Goal: Task Accomplishment & Management: Manage account settings

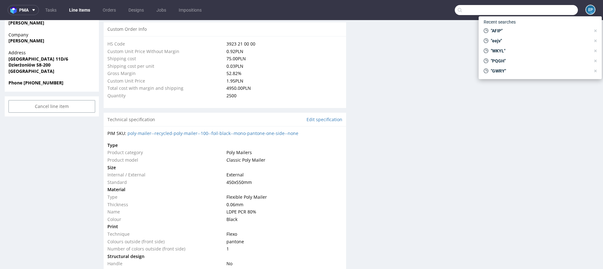
scroll to position [149, 0]
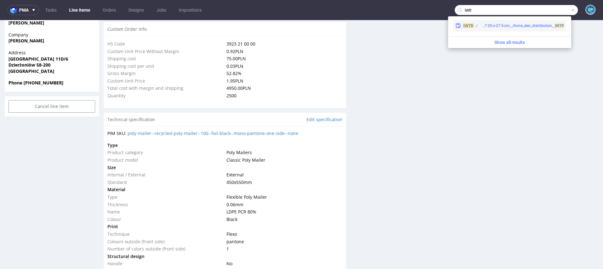
type input "iwtr"
click at [516, 27] on div "bng__pe47-20-x-27-5-cm__rhone_elec_distribution__ IWTR" at bounding box center [521, 26] width 83 height 6
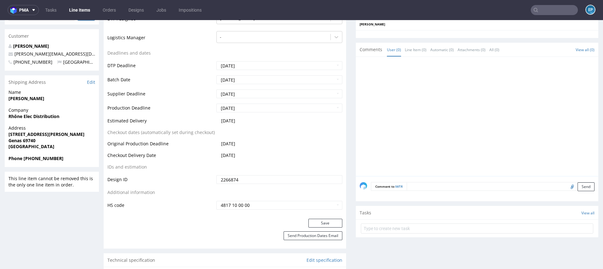
scroll to position [218, 0]
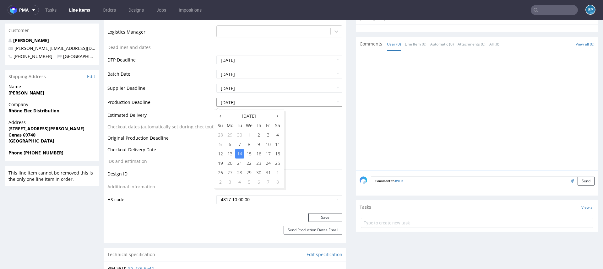
click at [265, 100] on input "2025-10-14" at bounding box center [279, 102] width 126 height 9
click at [233, 161] on td "20" at bounding box center [230, 163] width 10 height 9
type input "2025-10-20"
click at [319, 218] on button "Save" at bounding box center [325, 217] width 34 height 9
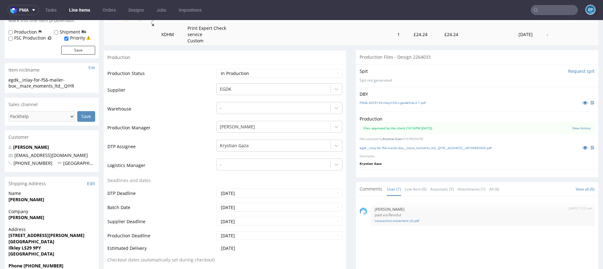
scroll to position [181, 0]
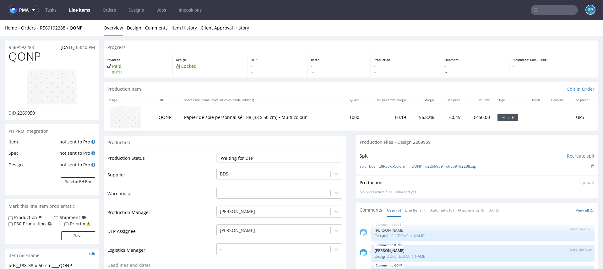
scroll to position [2, 0]
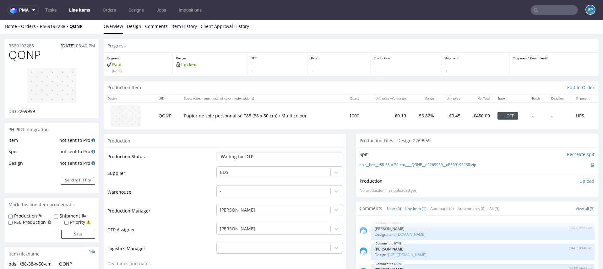
click at [422, 207] on link "Line Item (1)" at bounding box center [416, 208] width 22 height 13
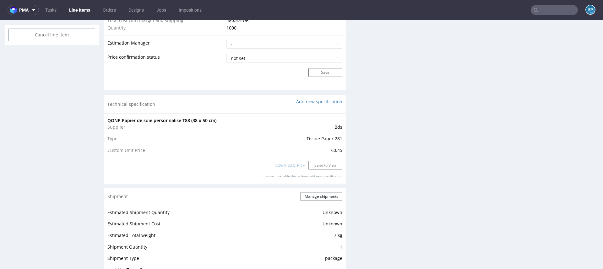
scroll to position [524, 0]
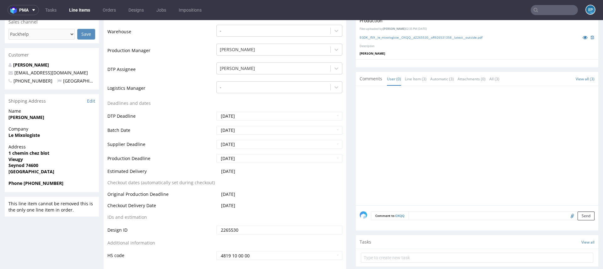
scroll to position [181, 0]
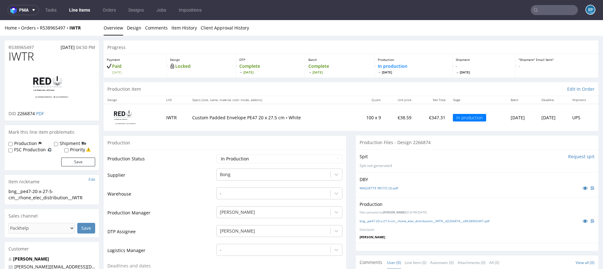
scroll to position [218, 0]
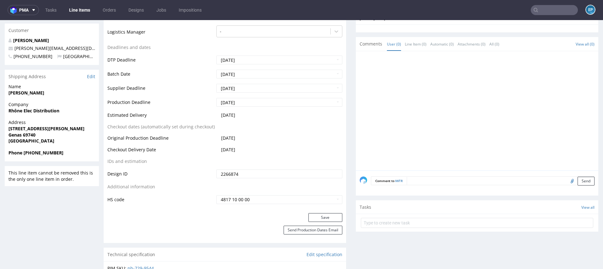
click at [80, 9] on link "Line Items" at bounding box center [79, 10] width 29 height 10
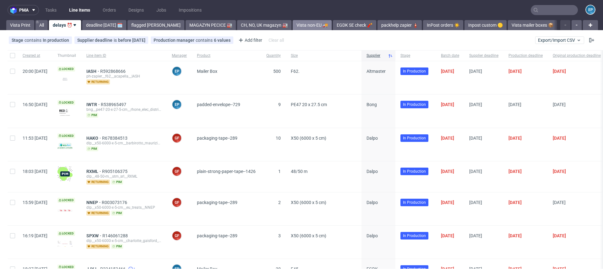
click at [296, 27] on link "Vista non-EU 🚚" at bounding box center [312, 25] width 39 height 10
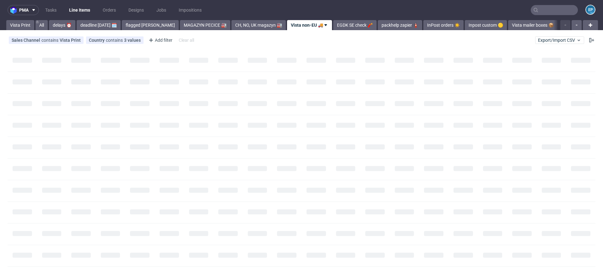
scroll to position [0, 8]
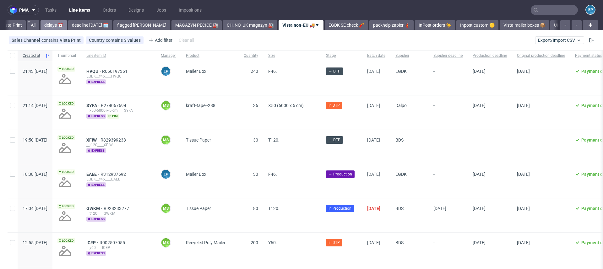
click at [49, 27] on link "delays ⏰" at bounding box center [53, 25] width 26 height 10
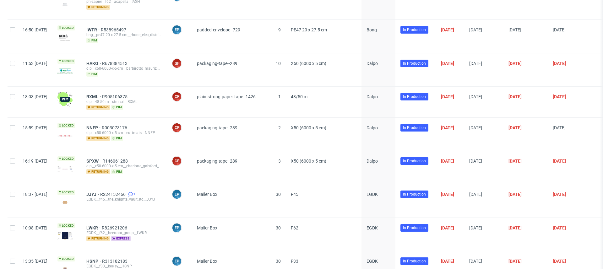
scroll to position [82, 0]
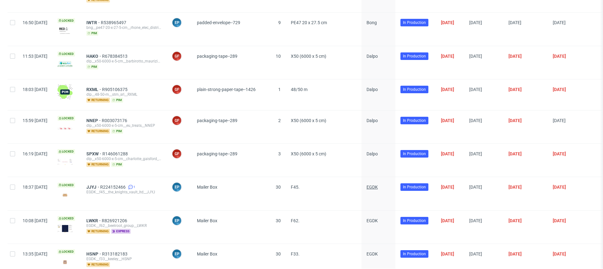
click at [378, 187] on span "EGDK" at bounding box center [371, 187] width 11 height 5
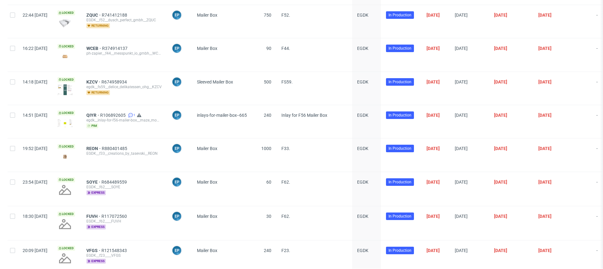
scroll to position [3733, 0]
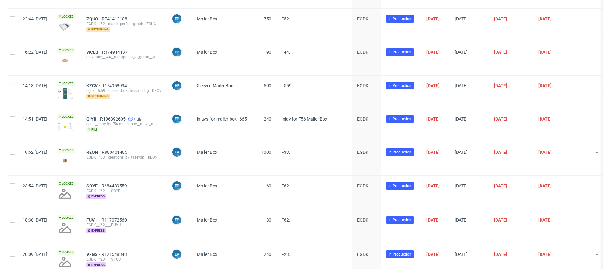
click at [271, 150] on span "1000" at bounding box center [266, 152] width 10 height 5
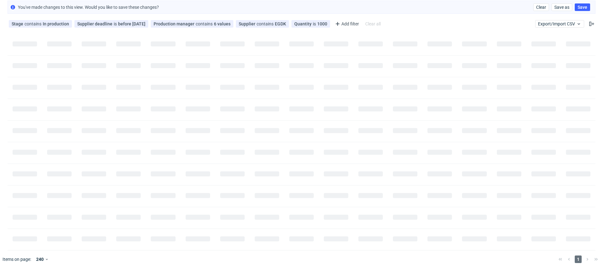
scroll to position [29, 0]
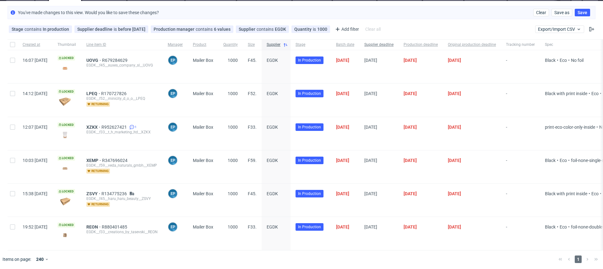
click at [393, 44] on span "Supplier deadline" at bounding box center [378, 44] width 29 height 5
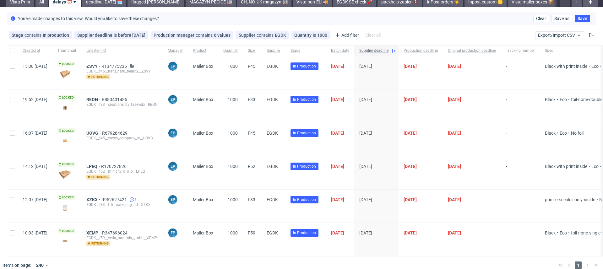
scroll to position [29, 0]
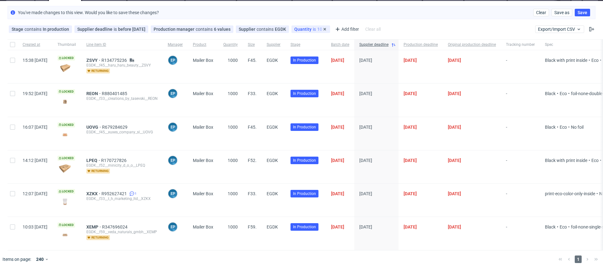
click at [298, 28] on span "Quantity" at bounding box center [303, 29] width 19 height 5
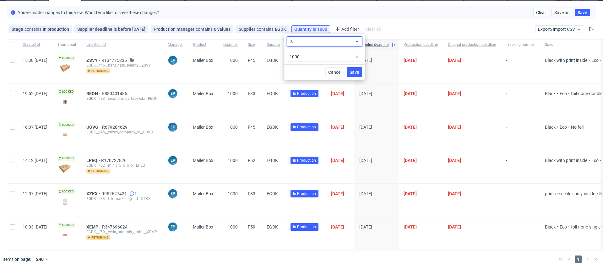
click at [300, 42] on span "is" at bounding box center [321, 41] width 65 height 6
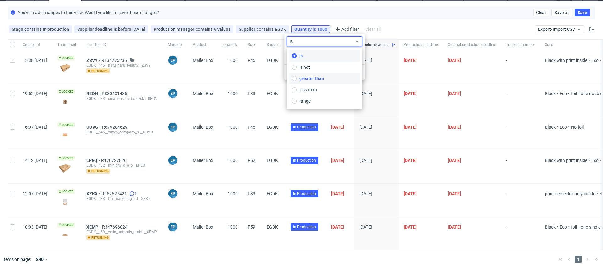
click at [302, 79] on span "greater than" at bounding box center [311, 78] width 25 height 6
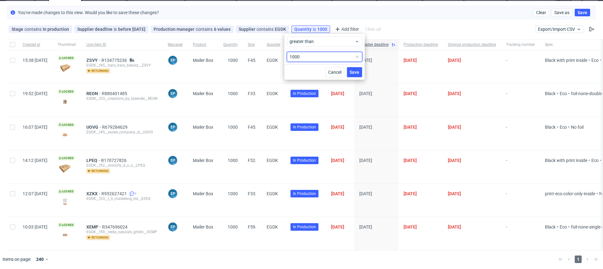
drag, startPoint x: 302, startPoint y: 58, endPoint x: 275, endPoint y: 53, distance: 26.8
click at [275, 53] on body "pma Tasks Line Items Orders Designs Jobs Impositions EP Vista Print All delays …" at bounding box center [301, 134] width 603 height 269
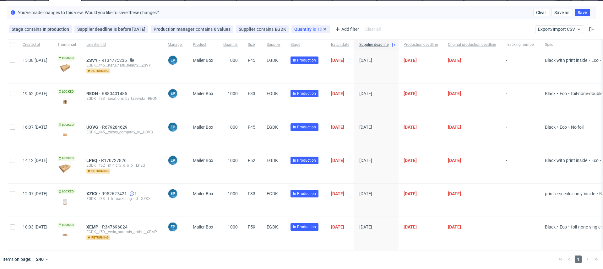
click at [294, 27] on span "Quantity" at bounding box center [303, 29] width 19 height 5
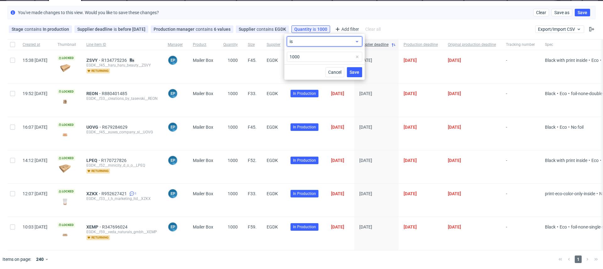
click at [295, 45] on div "is" at bounding box center [324, 41] width 75 height 10
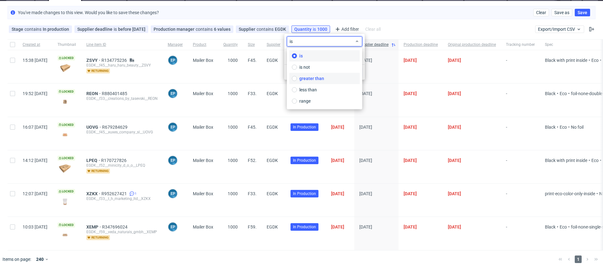
click at [297, 77] on label "greater than" at bounding box center [324, 78] width 70 height 11
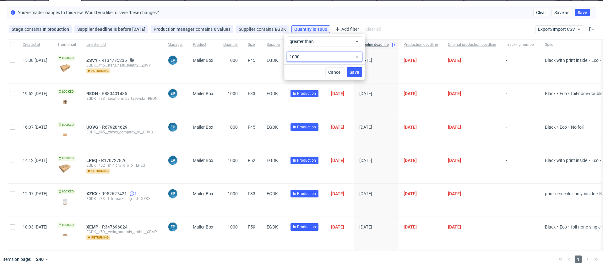
drag, startPoint x: 301, startPoint y: 57, endPoint x: 280, endPoint y: 55, distance: 21.1
click at [280, 55] on body "pma Tasks Line Items Orders Designs Jobs Impositions EP Vista Print All delays …" at bounding box center [301, 134] width 603 height 269
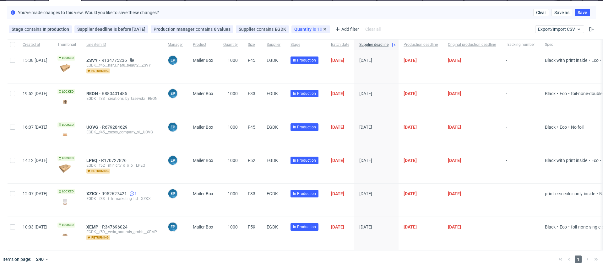
click at [302, 29] on span "Quantity" at bounding box center [303, 29] width 19 height 5
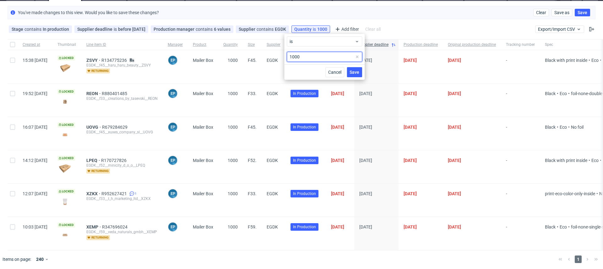
click at [301, 56] on input "1000" at bounding box center [324, 57] width 75 height 10
type input "1"
type input "999"
click at [296, 42] on span "is" at bounding box center [321, 41] width 65 height 6
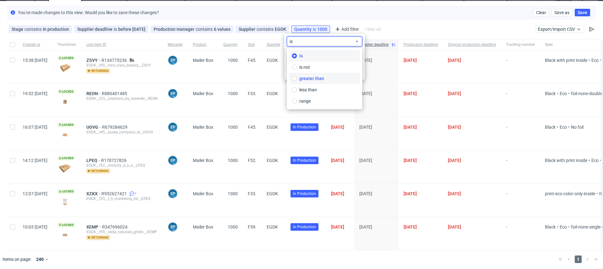
click at [302, 75] on span "greater than" at bounding box center [311, 78] width 25 height 6
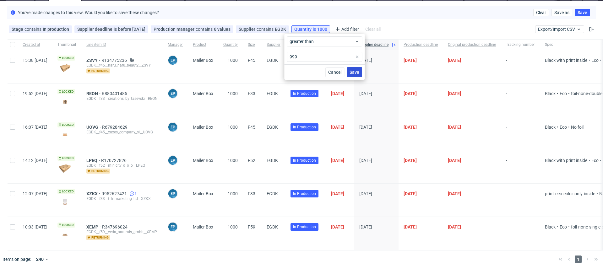
click at [352, 74] on span "Save" at bounding box center [354, 72] width 10 height 4
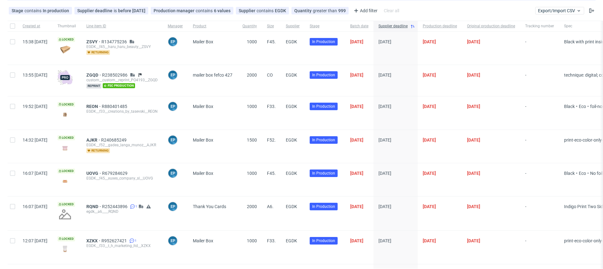
scroll to position [0, 0]
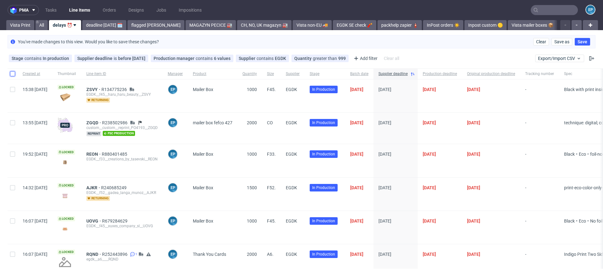
click at [12, 72] on input "checkbox" at bounding box center [12, 73] width 5 height 5
checkbox input "true"
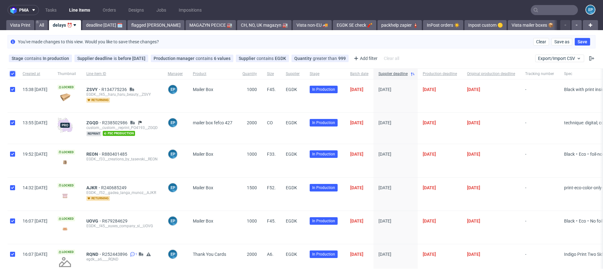
checkbox input "true"
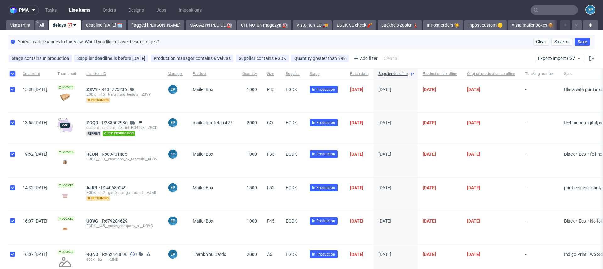
checkbox input "true"
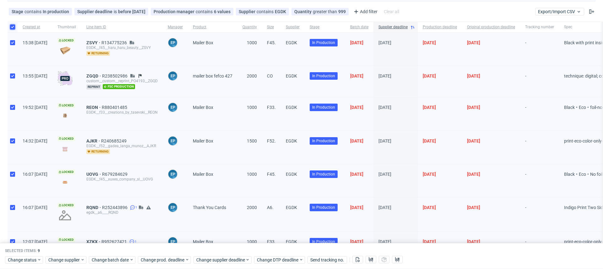
scroll to position [32, 0]
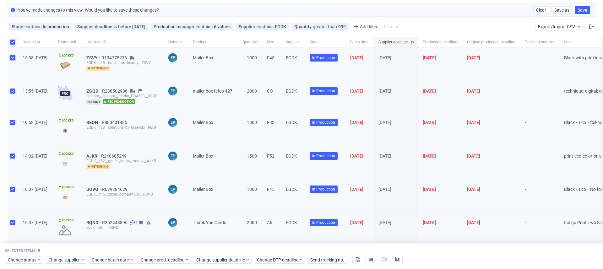
click at [12, 56] on input "checkbox" at bounding box center [12, 57] width 5 height 5
checkbox input "false"
click at [10, 43] on input "checkbox" at bounding box center [12, 42] width 5 height 5
checkbox input "false"
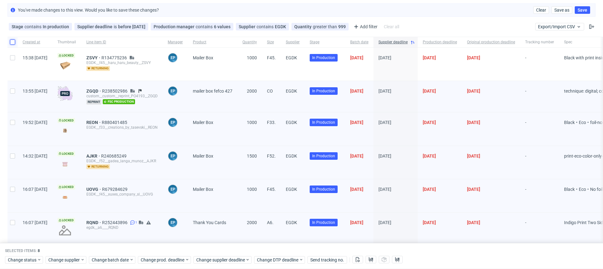
checkbox input "false"
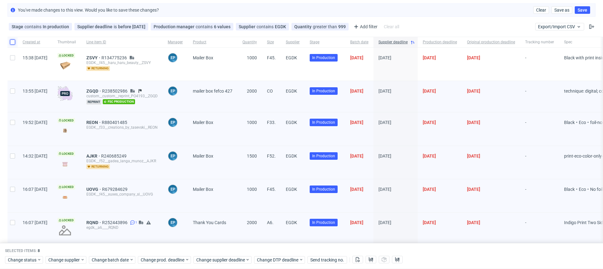
checkbox input "false"
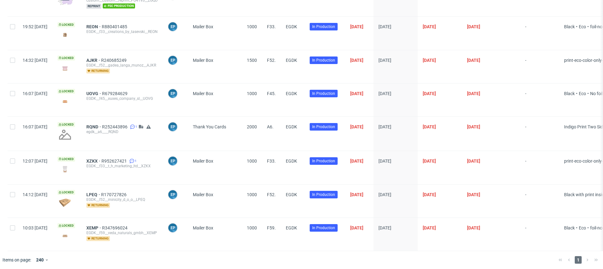
scroll to position [0, 0]
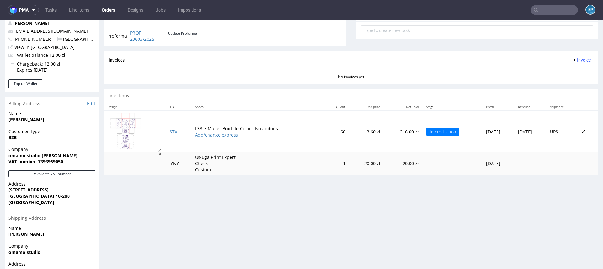
scroll to position [254, 0]
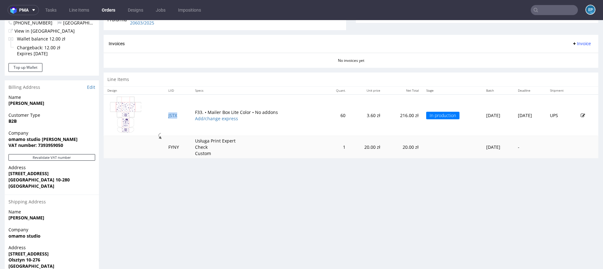
click at [174, 118] on td "JSTX" at bounding box center [177, 114] width 27 height 41
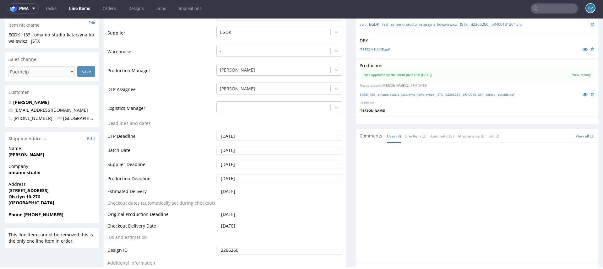
scroll to position [171, 0]
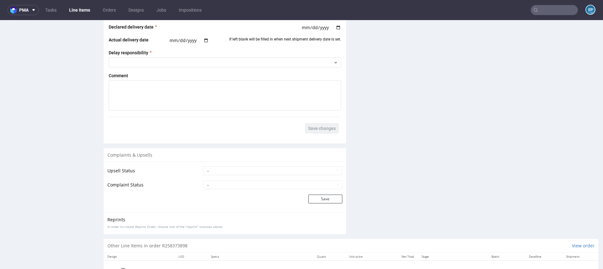
scroll to position [901, 0]
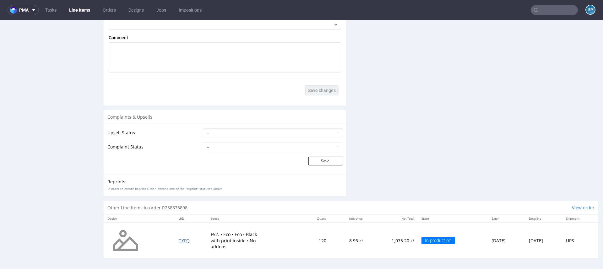
click at [180, 238] on span "GYFQ" at bounding box center [183, 241] width 11 height 6
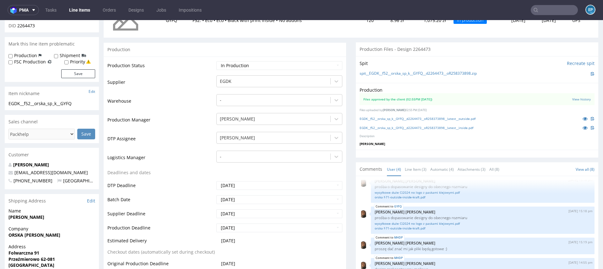
scroll to position [102, 0]
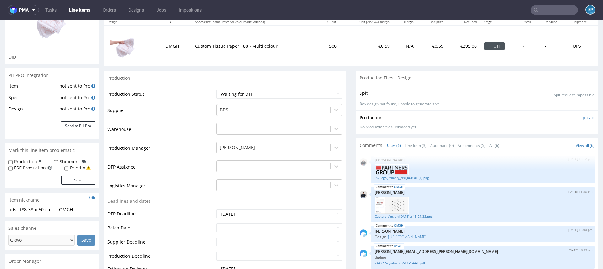
scroll to position [79, 0]
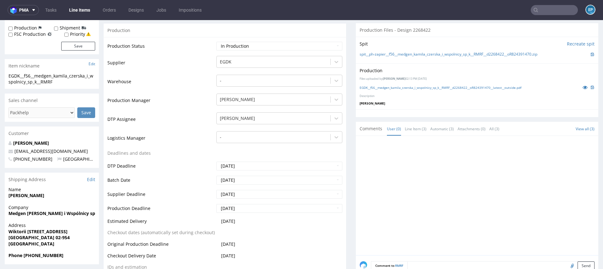
scroll to position [109, 0]
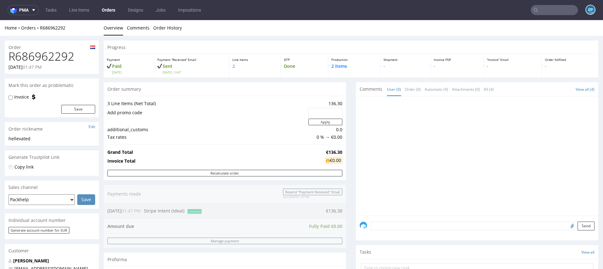
scroll to position [279, 0]
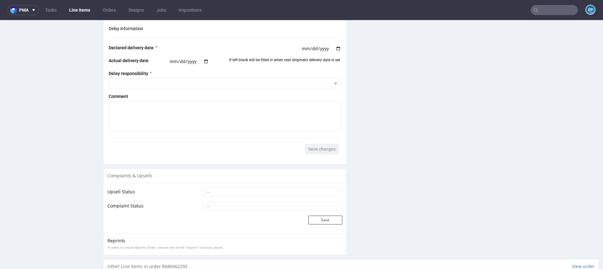
scroll to position [868, 0]
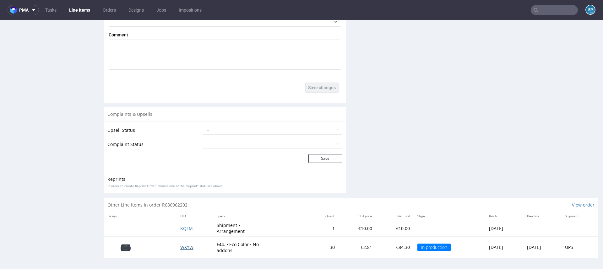
click at [184, 246] on span "WXYW" at bounding box center [186, 247] width 13 height 6
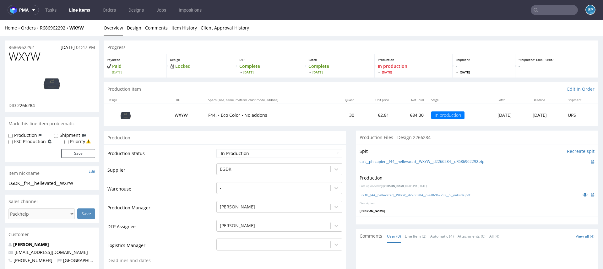
click at [39, 58] on span "WXYW" at bounding box center [24, 56] width 32 height 13
click at [34, 58] on span "WXYW" at bounding box center [24, 56] width 32 height 13
copy span "WXYW"
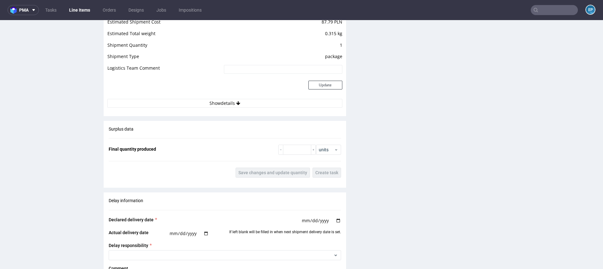
scroll to position [868, 0]
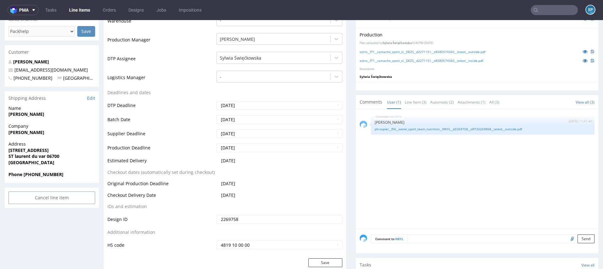
scroll to position [210, 0]
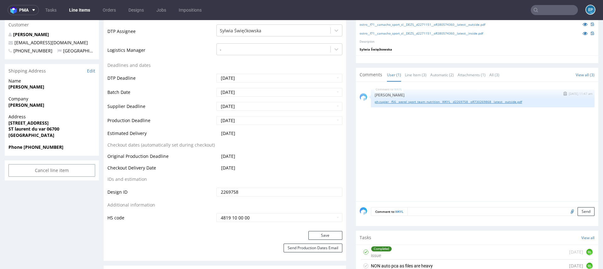
click at [385, 102] on link "ph-zapier__f56__werel_sport_team_nutrition__WKYL__d2269758__oR730269868__latest…" at bounding box center [482, 101] width 216 height 5
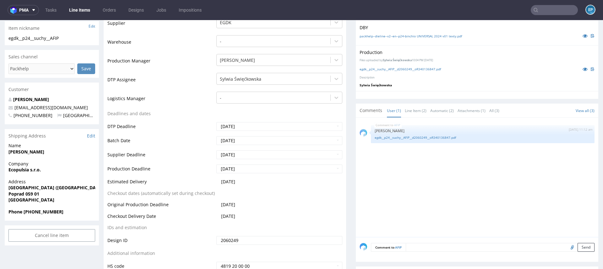
scroll to position [150, 0]
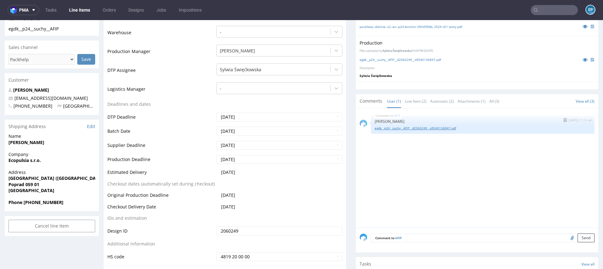
click at [431, 126] on link "egdk__p24__suchy__AFIP__d2060249__oR340136847.pdf" at bounding box center [482, 128] width 216 height 5
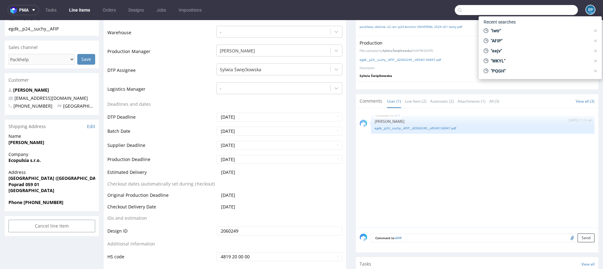
click at [541, 13] on input "text" at bounding box center [515, 10] width 123 height 10
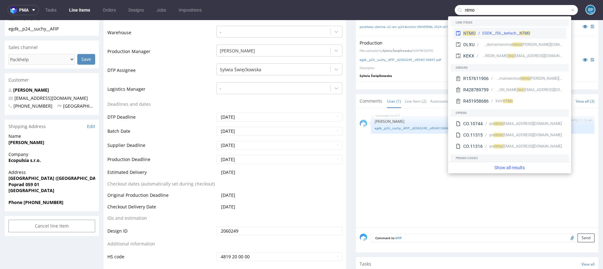
type input "ntmo"
click at [488, 31] on div "EGDK__f56__kerlach__ NTMO" at bounding box center [506, 33] width 48 height 6
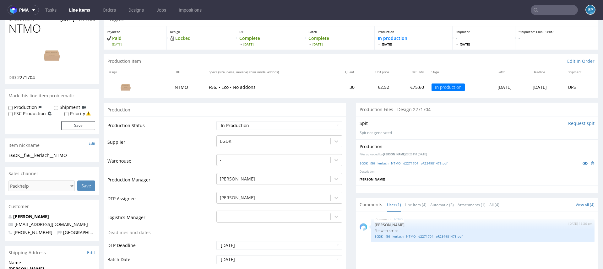
scroll to position [89, 0]
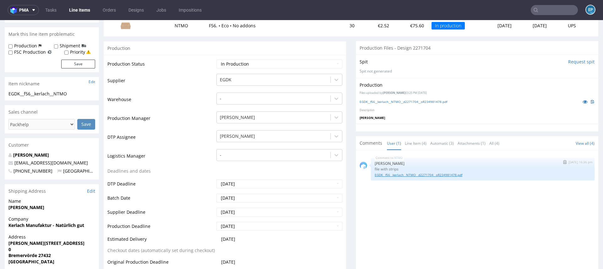
click at [419, 174] on link "EGDK__f56__kerlach__NTMO__d2271704__oR234981478.pdf" at bounding box center [482, 175] width 216 height 5
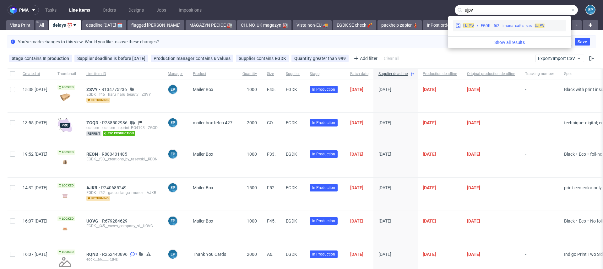
type input "ujpv"
click at [519, 26] on div "EGDK__f62__imana_cafes_sas__ UJPV" at bounding box center [513, 26] width 64 height 6
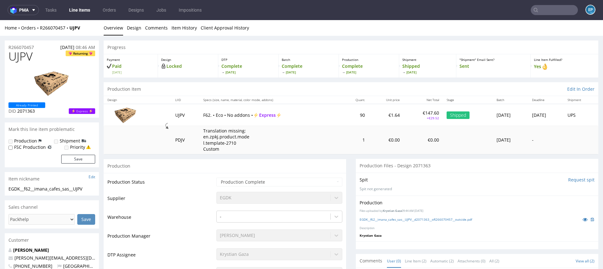
click at [535, 15] on nav "pma Tasks Line Items Orders Designs Jobs Impositions EP" at bounding box center [301, 10] width 603 height 20
click at [538, 12] on input "text" at bounding box center [553, 10] width 47 height 10
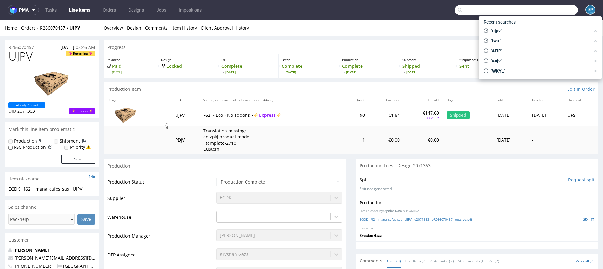
paste input "UOPV"
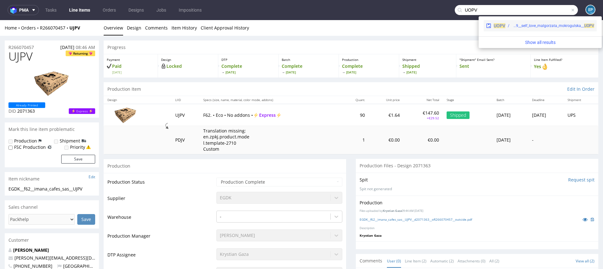
type input "UOPV"
click at [520, 29] on div "UOPV ostro__f79__self_love_malgorzata_mokrogulska__ UOPV" at bounding box center [539, 25] width 113 height 11
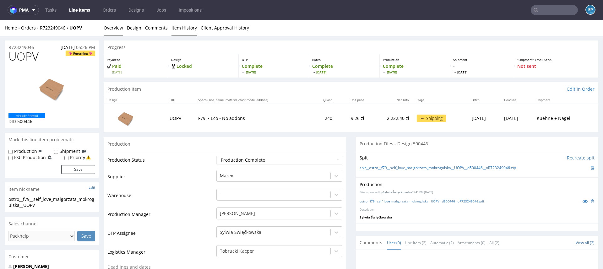
click at [172, 24] on link "Item History" at bounding box center [183, 27] width 25 height 15
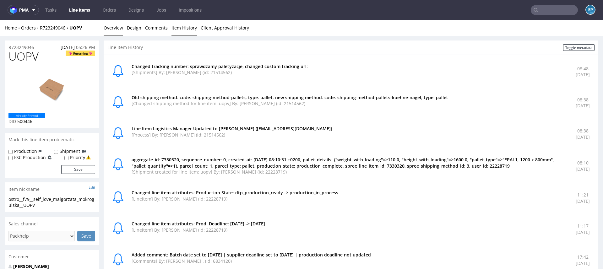
click at [112, 27] on link "Overview" at bounding box center [113, 27] width 19 height 15
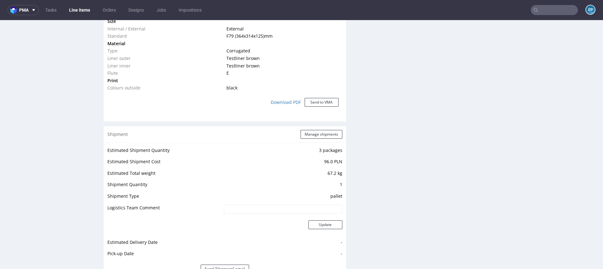
scroll to position [526, 0]
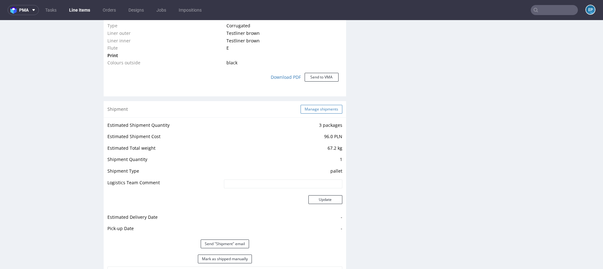
click at [315, 109] on button "Manage shipments" at bounding box center [321, 109] width 42 height 9
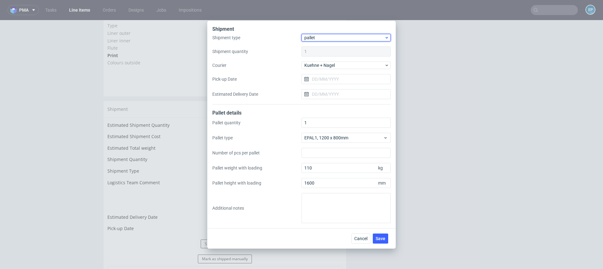
click at [319, 36] on span "pallet" at bounding box center [344, 38] width 80 height 6
click at [319, 58] on div "package" at bounding box center [346, 61] width 84 height 11
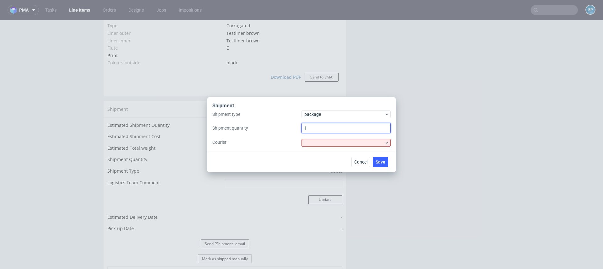
click at [315, 130] on input "1" at bounding box center [345, 128] width 89 height 10
type input "3"
click at [318, 143] on div at bounding box center [345, 143] width 89 height 8
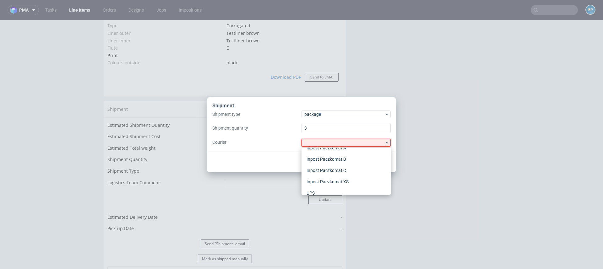
scroll to position [60, 0]
click at [317, 186] on div "UPS" at bounding box center [346, 186] width 84 height 11
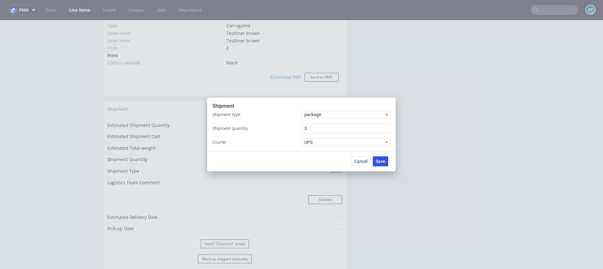
click at [379, 161] on span "Save" at bounding box center [380, 161] width 10 height 4
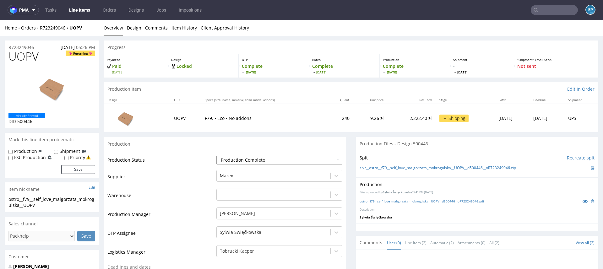
click at [242, 159] on select "Waiting for Artwork Waiting for Diecut Waiting for Mockup Waiting for DTP Waiti…" at bounding box center [279, 160] width 126 height 9
click at [216, 156] on select "Waiting for Artwork Waiting for Diecut Waiting for Mockup Waiting for DTP Waiti…" at bounding box center [279, 160] width 126 height 9
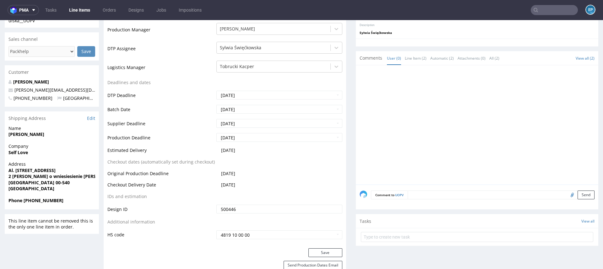
scroll to position [243, 0]
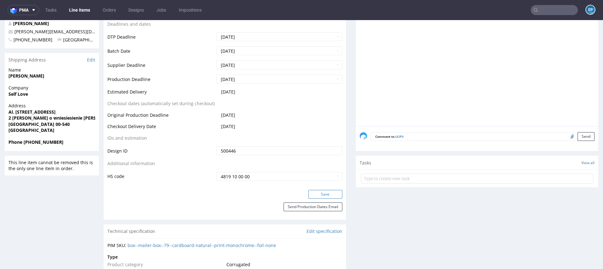
click at [310, 194] on button "Save" at bounding box center [325, 194] width 34 height 9
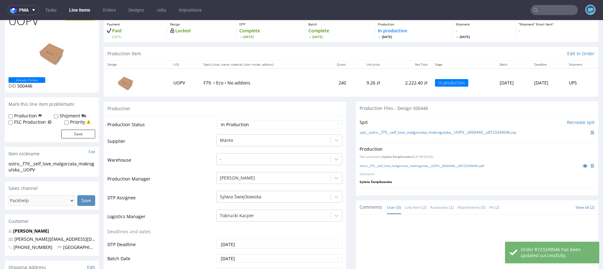
scroll to position [0, 0]
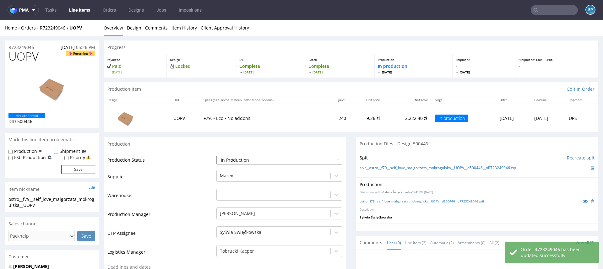
click at [252, 157] on select "Waiting for Artwork Waiting for Diecut Waiting for Mockup Waiting for DTP Waiti…" at bounding box center [279, 160] width 126 height 9
select select "production_complete"
click at [216, 156] on select "Waiting for Artwork Waiting for Diecut Waiting for Mockup Waiting for DTP Waiti…" at bounding box center [279, 160] width 126 height 9
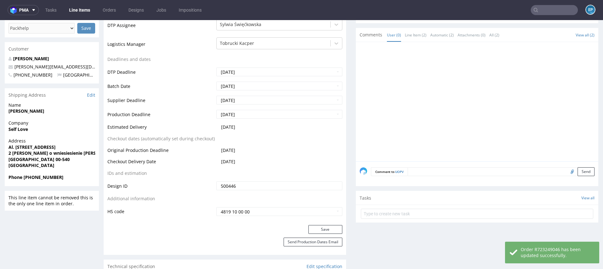
scroll to position [299, 0]
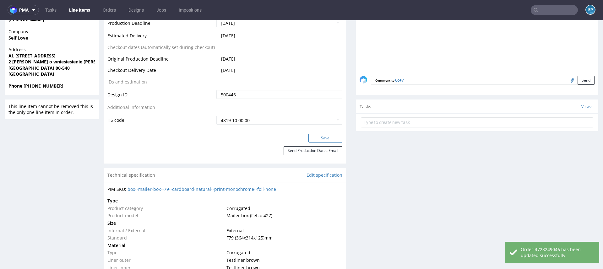
click at [319, 136] on button "Save" at bounding box center [325, 138] width 34 height 9
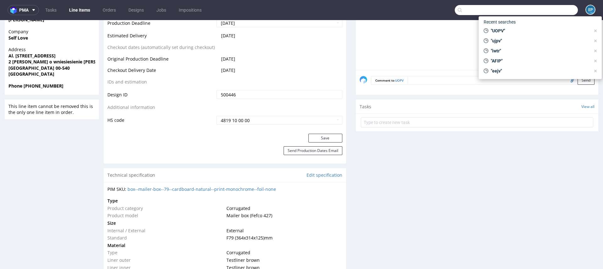
click at [550, 8] on input "text" at bounding box center [515, 10] width 123 height 10
paste input "AFIP"
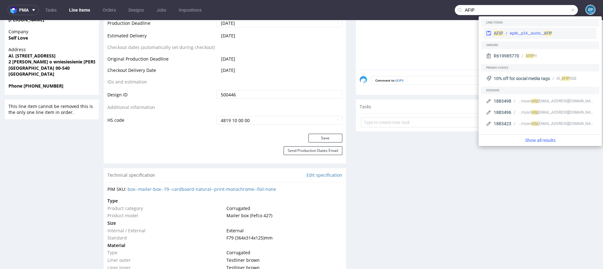
type input "AFIP"
click at [506, 32] on div "egdk__p24__suchy__ AFIP" at bounding box center [548, 33] width 91 height 6
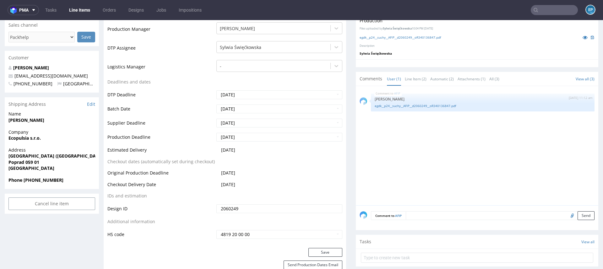
scroll to position [168, 0]
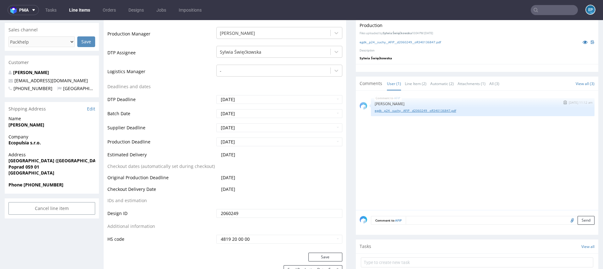
click at [439, 108] on link "egdk__p24__suchy__AFIP__d2060249__oR340136847.pdf" at bounding box center [482, 110] width 216 height 5
click at [537, 11] on input "text" at bounding box center [553, 10] width 47 height 10
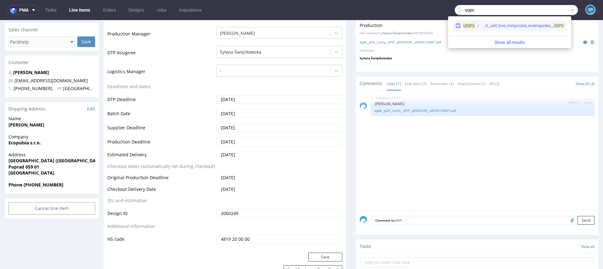
type input "uopv"
click at [472, 24] on span "UOPV" at bounding box center [469, 25] width 12 height 5
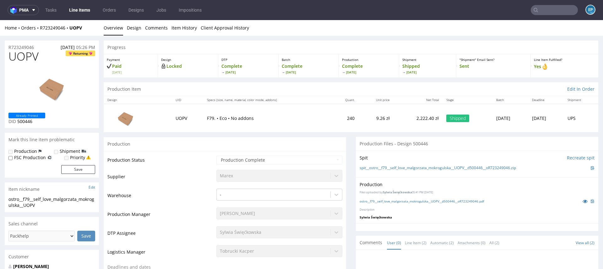
click at [322, 76] on div "Batch Complete Fri 10 Oct" at bounding box center [308, 65] width 60 height 23
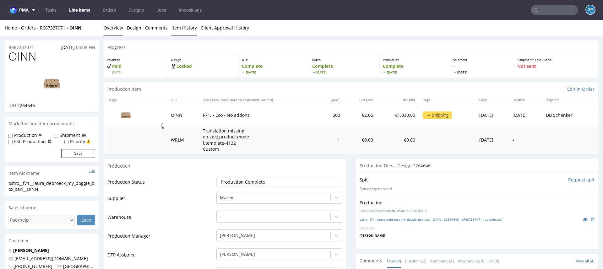
click at [185, 30] on link "Item History" at bounding box center [183, 27] width 25 height 15
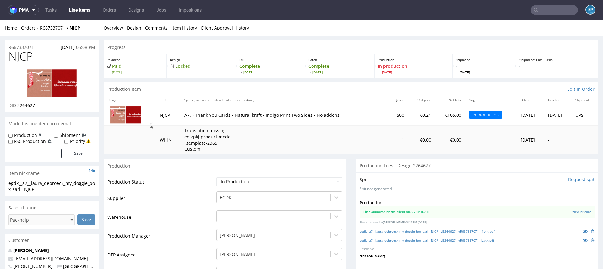
click at [24, 57] on span "NJCP" at bounding box center [20, 56] width 24 height 13
copy span "NJCP"
